Goal: Find specific page/section: Find specific page/section

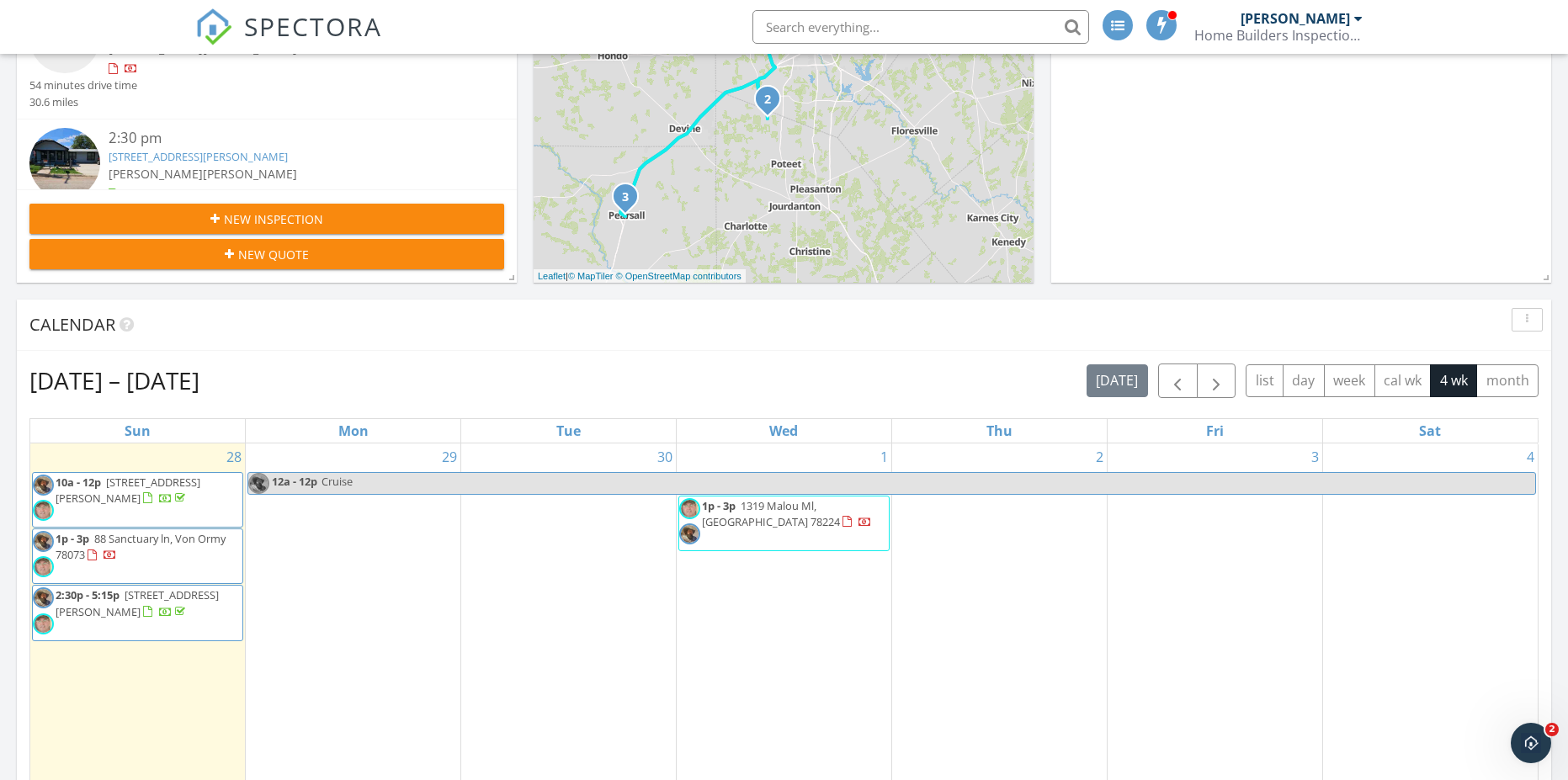
scroll to position [380, 0]
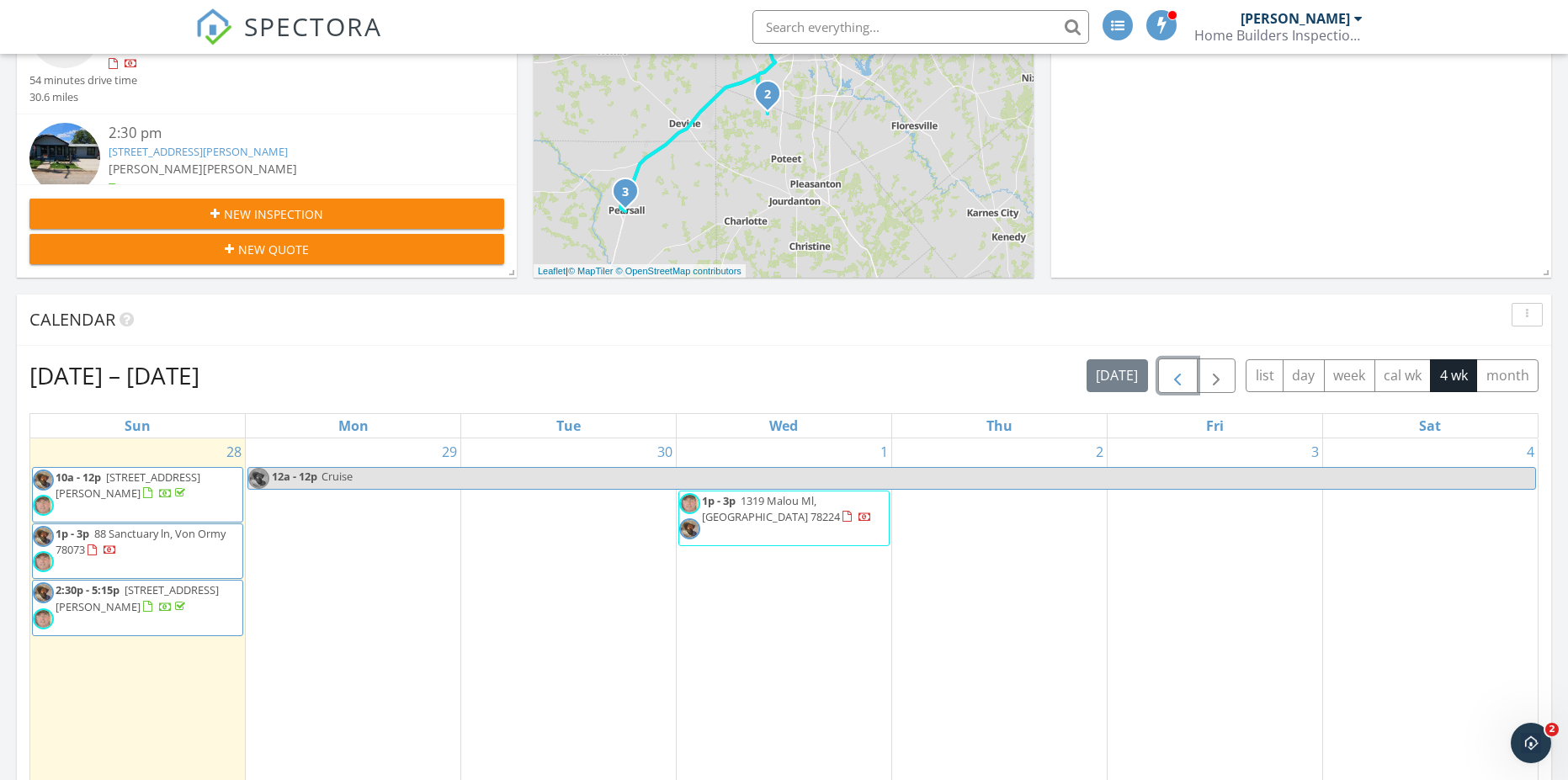
click at [1168, 383] on span "button" at bounding box center [1178, 376] width 21 height 21
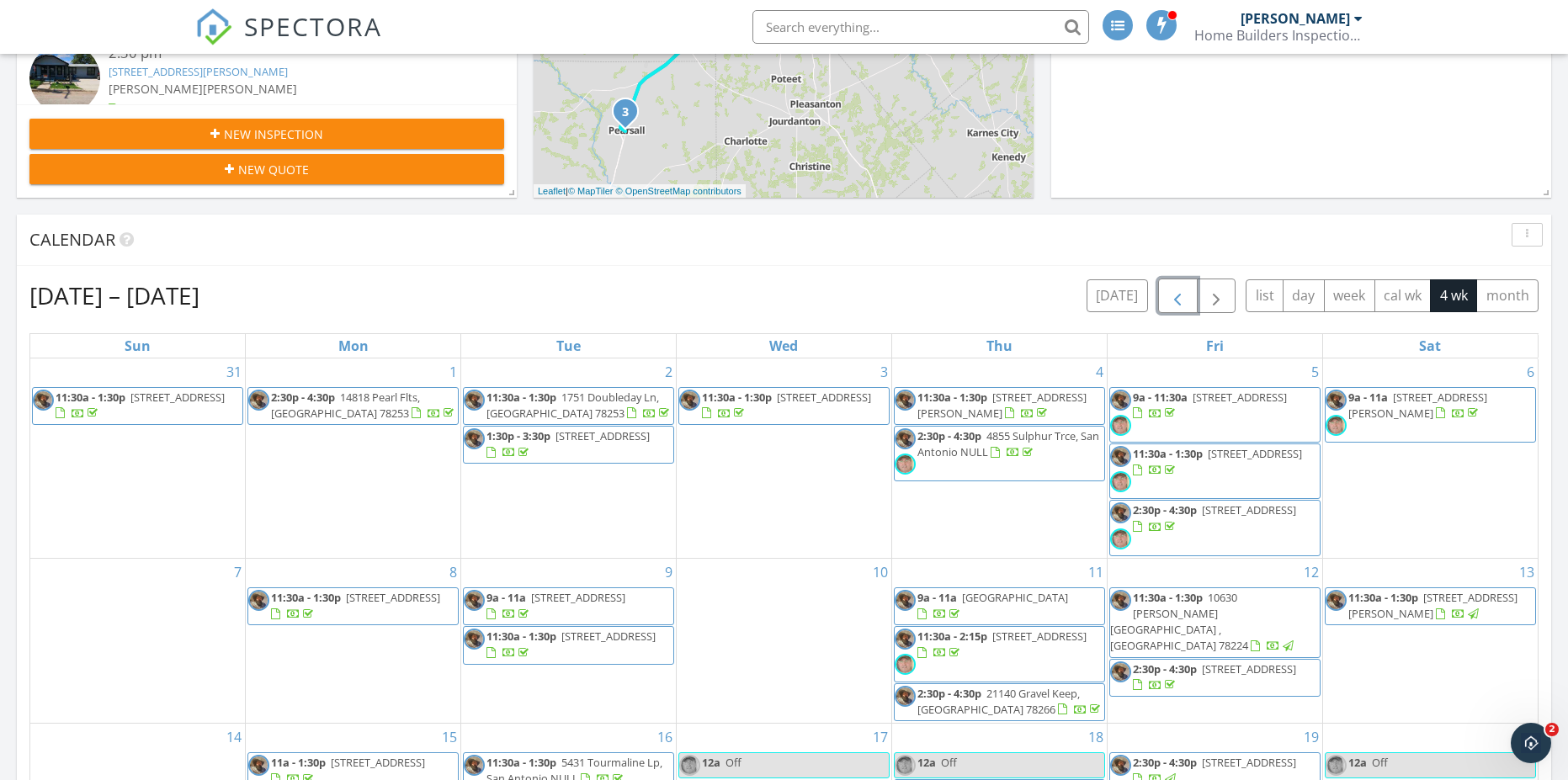
scroll to position [457, 0]
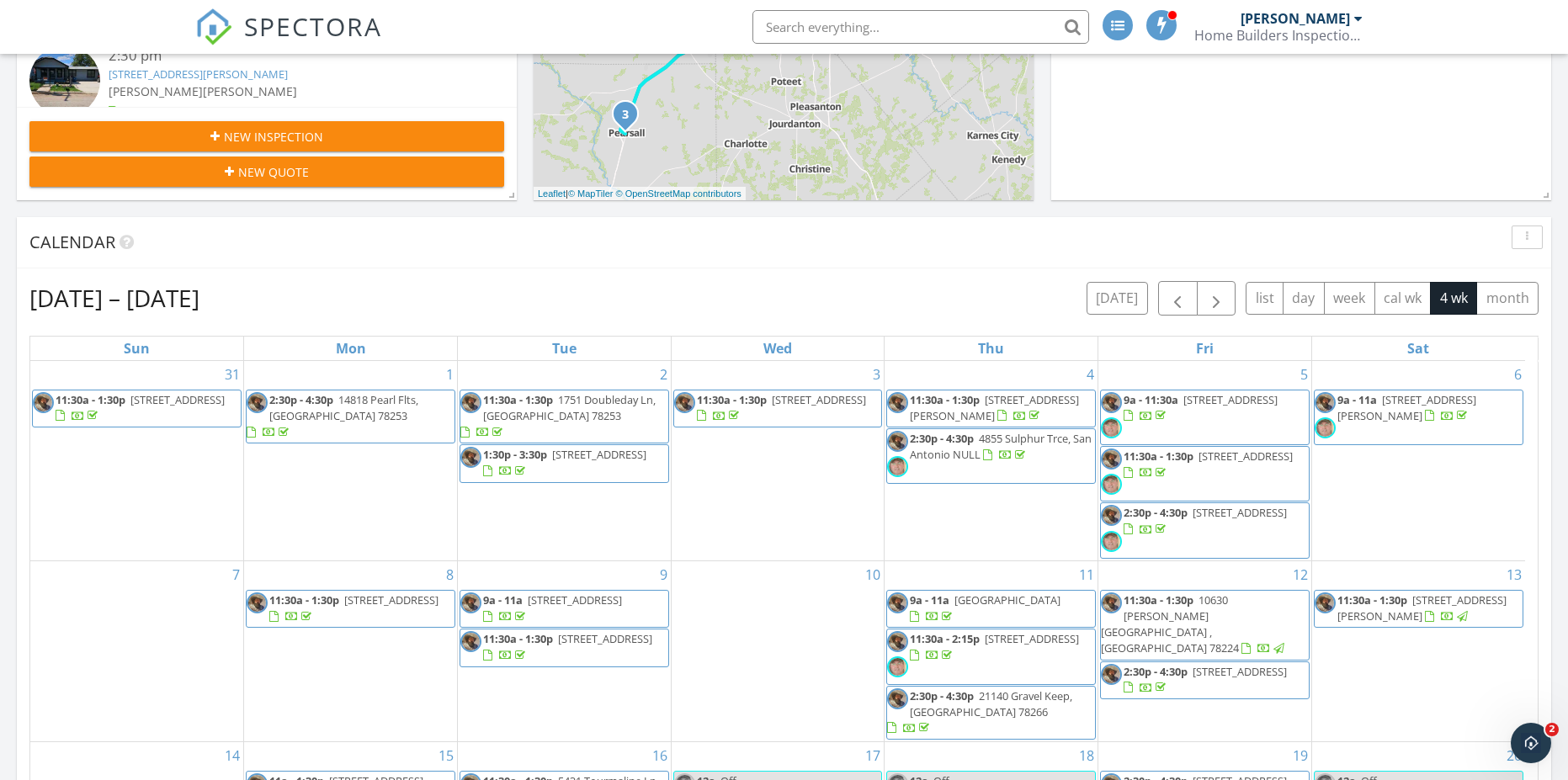
click at [875, 33] on input "text" at bounding box center [920, 27] width 337 height 34
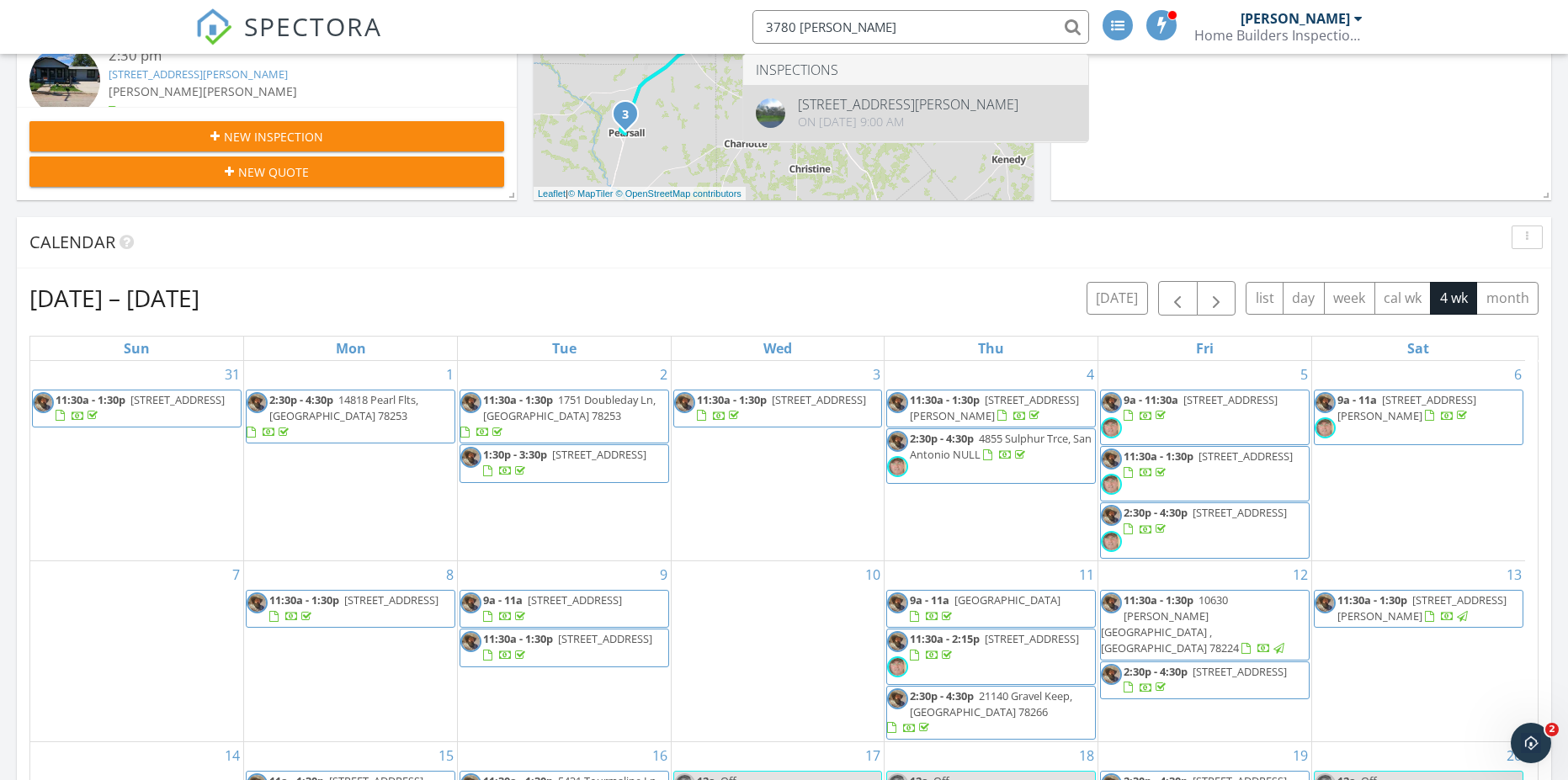
type input "3780 menger"
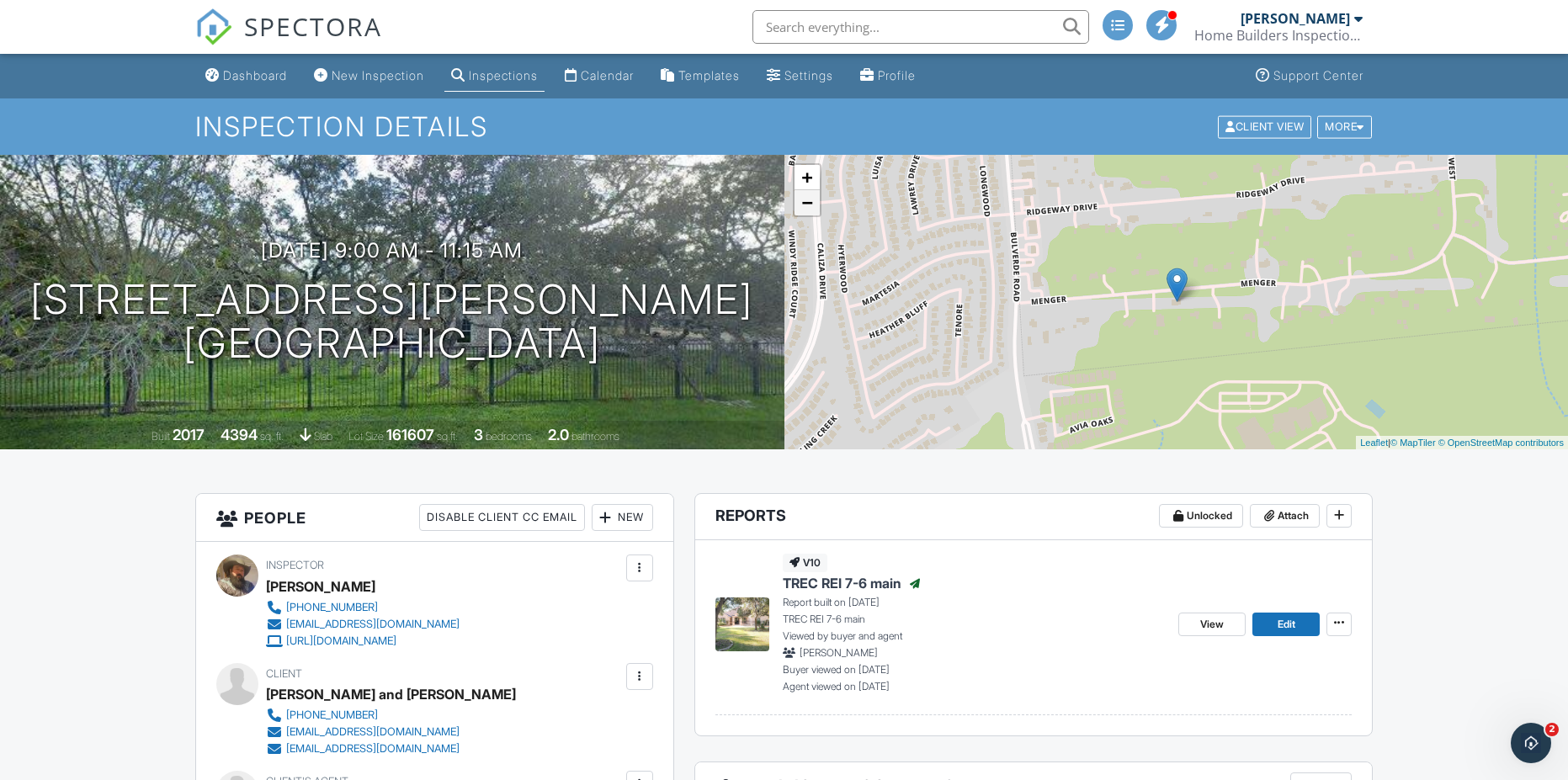
click at [809, 203] on link "−" at bounding box center [806, 202] width 25 height 25
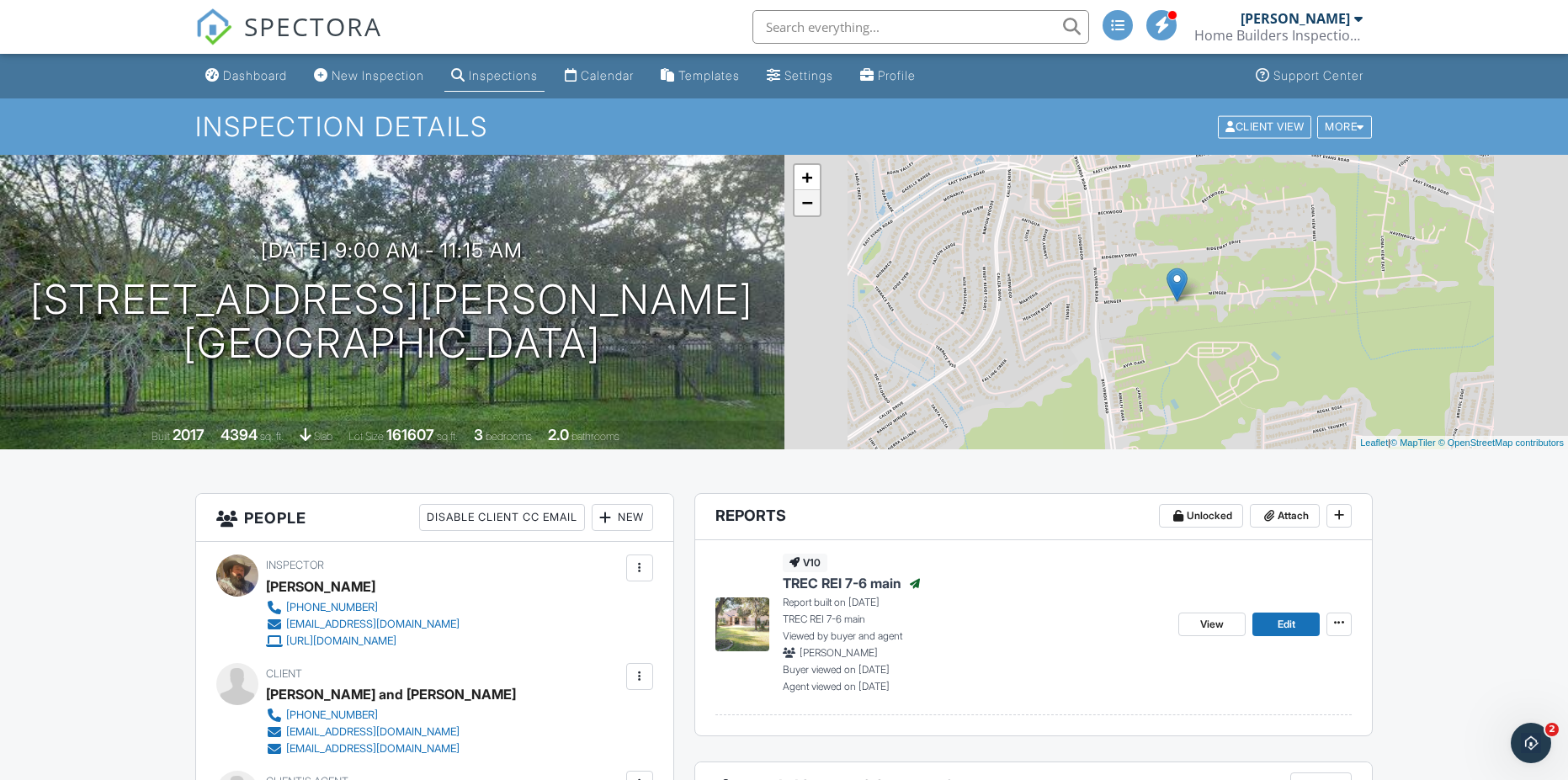
click at [809, 203] on link "−" at bounding box center [806, 202] width 25 height 25
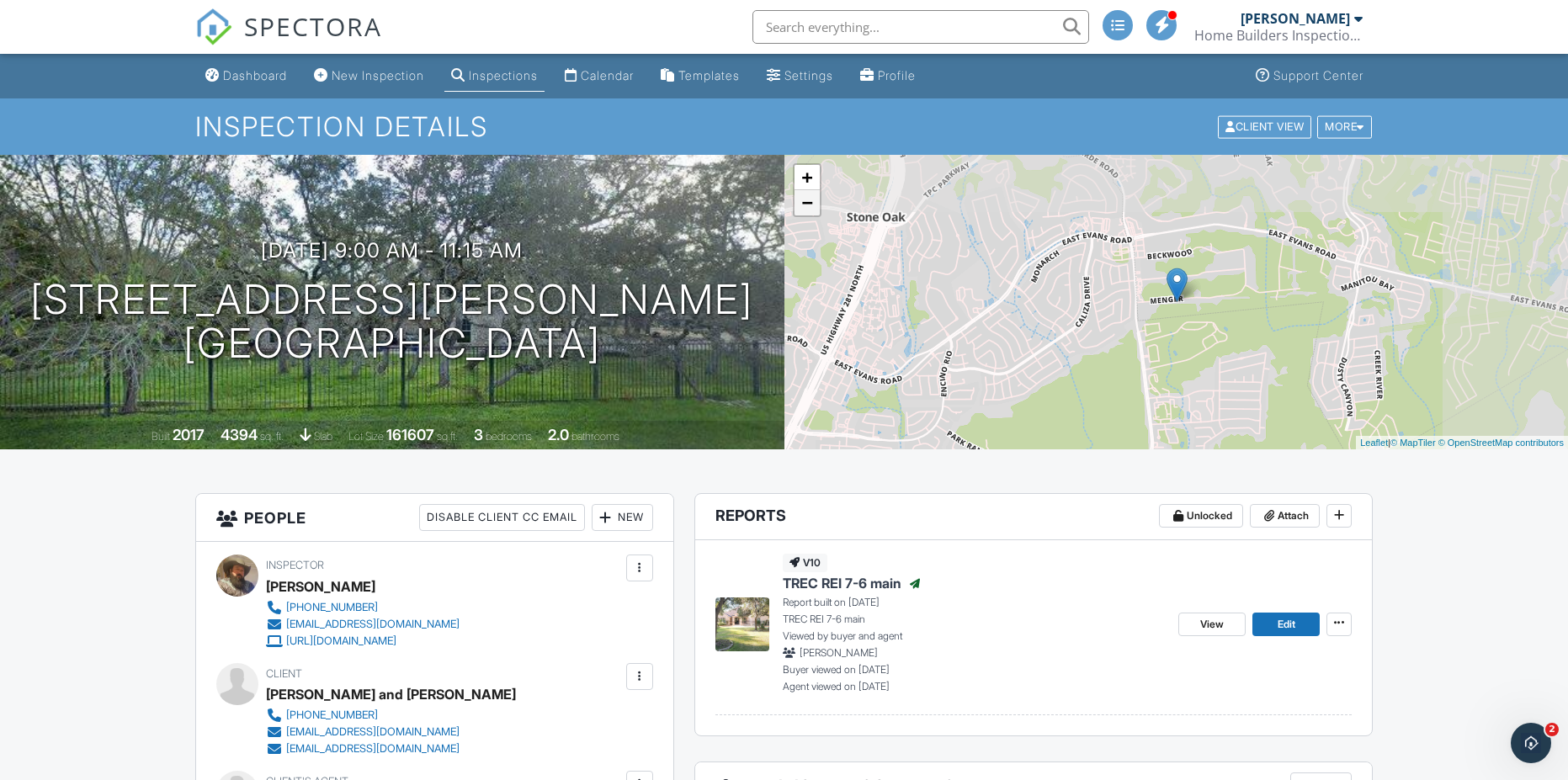
click at [809, 203] on link "−" at bounding box center [806, 202] width 25 height 25
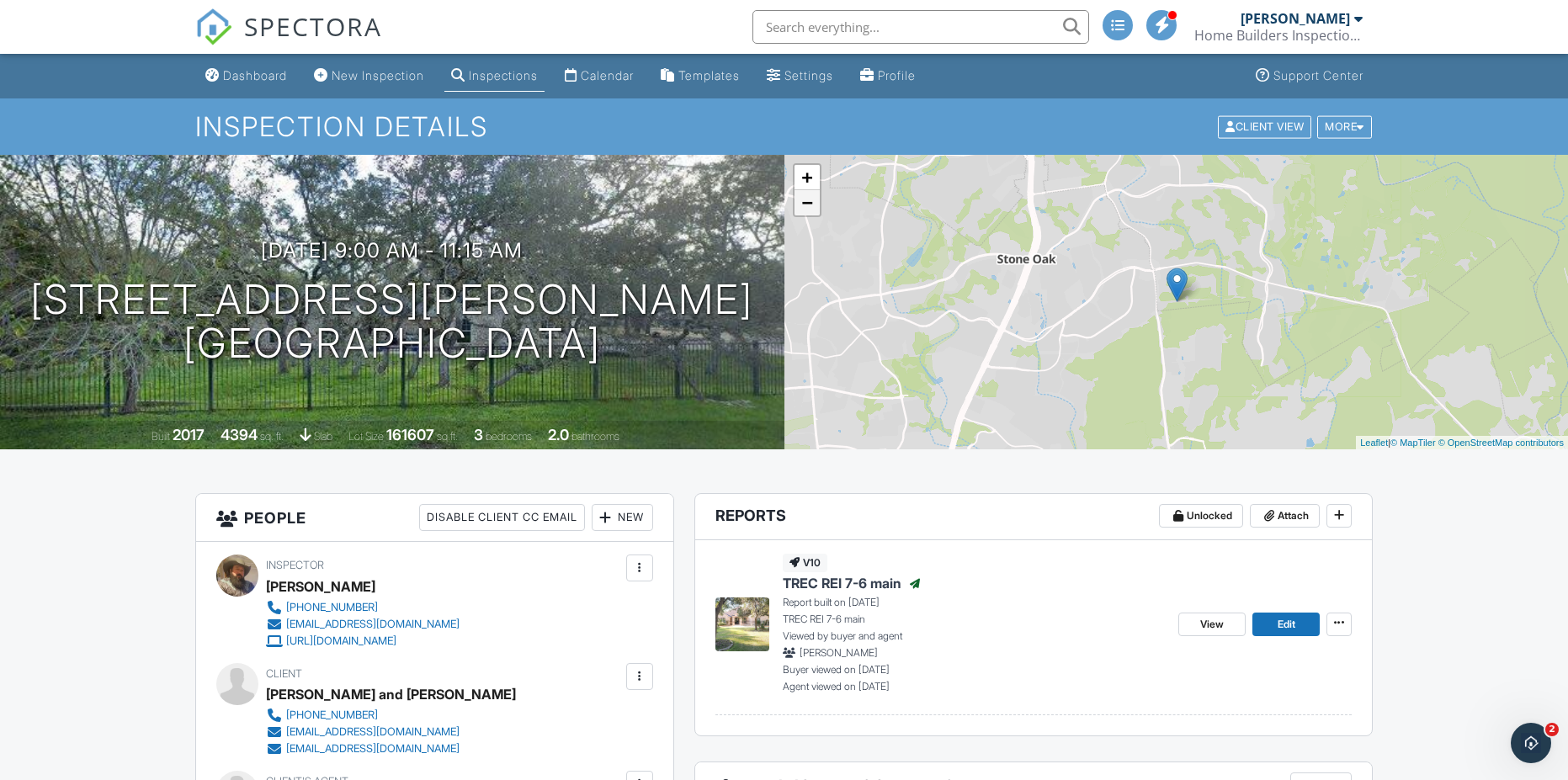
click at [809, 203] on link "−" at bounding box center [806, 202] width 25 height 25
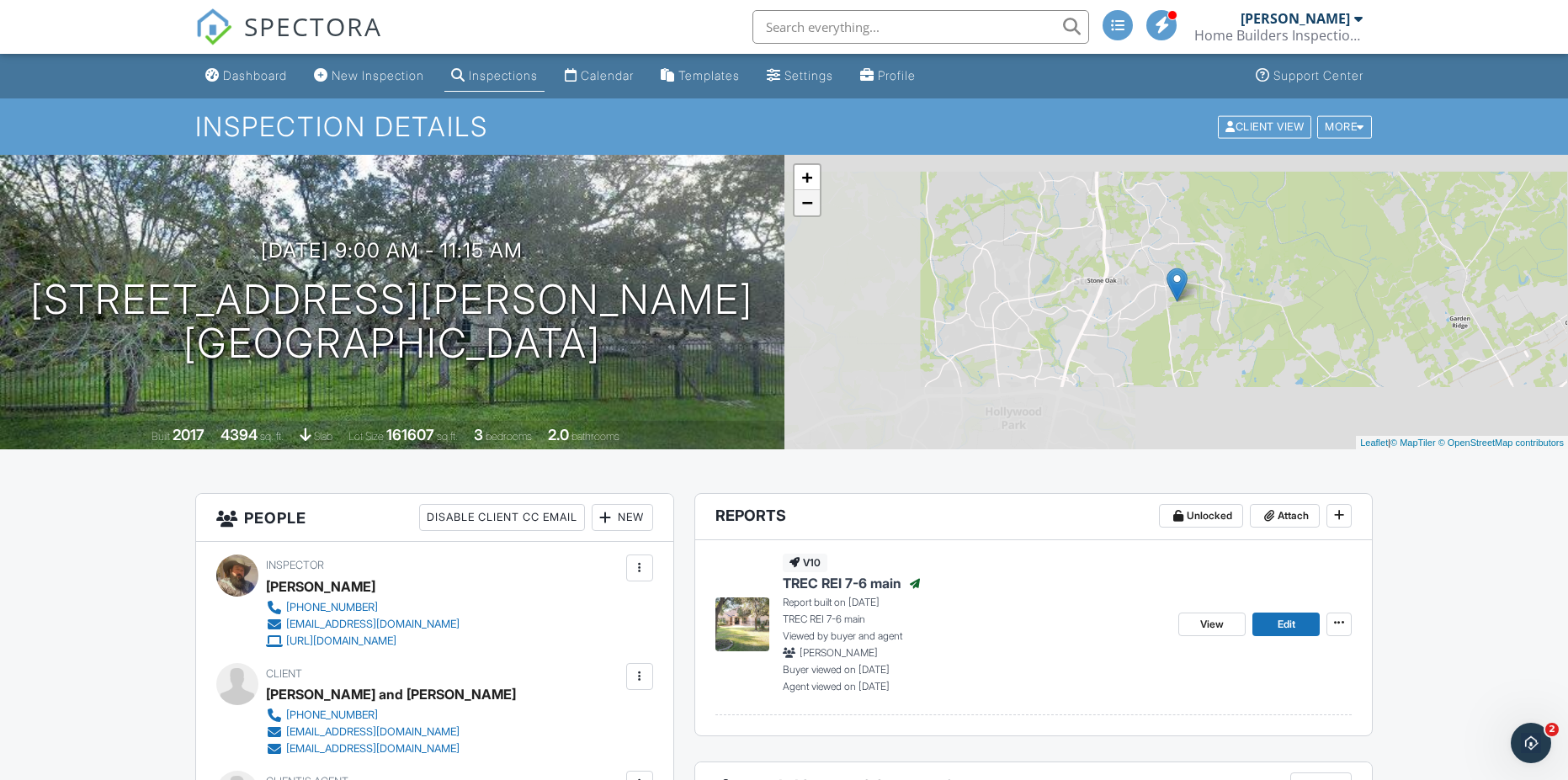
click at [809, 203] on link "−" at bounding box center [806, 202] width 25 height 25
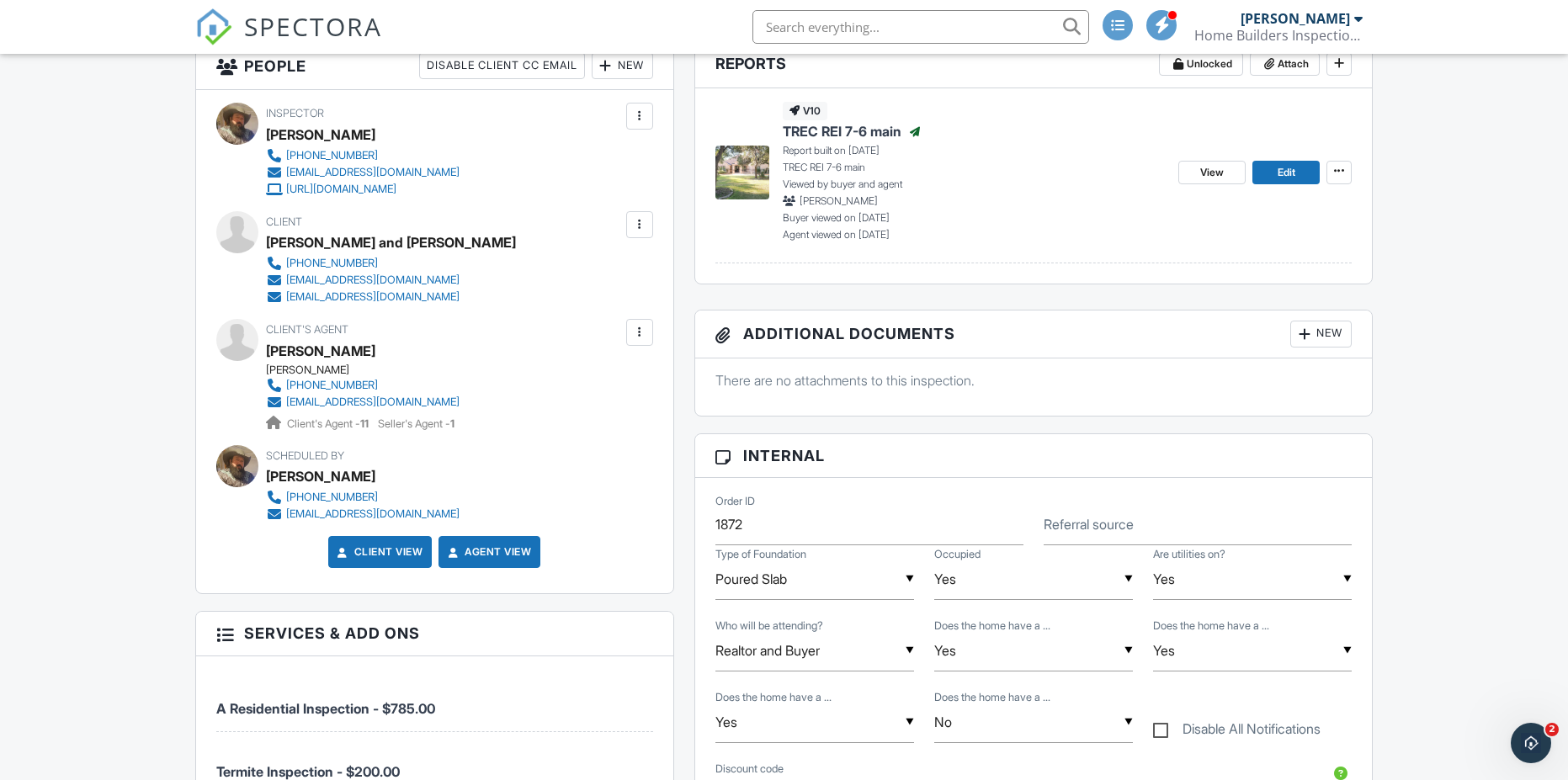
scroll to position [140, 0]
